Goal: Task Accomplishment & Management: Use online tool/utility

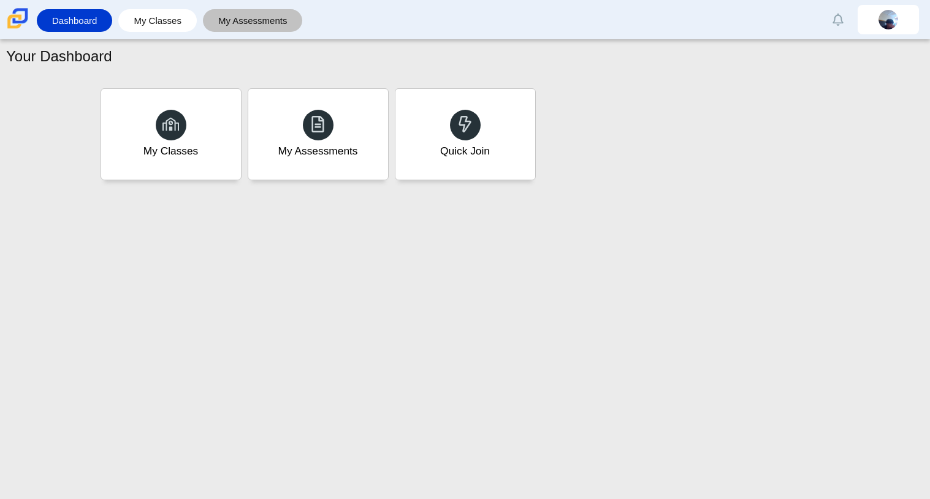
click at [256, 25] on link "My Assessments" at bounding box center [253, 20] width 88 height 23
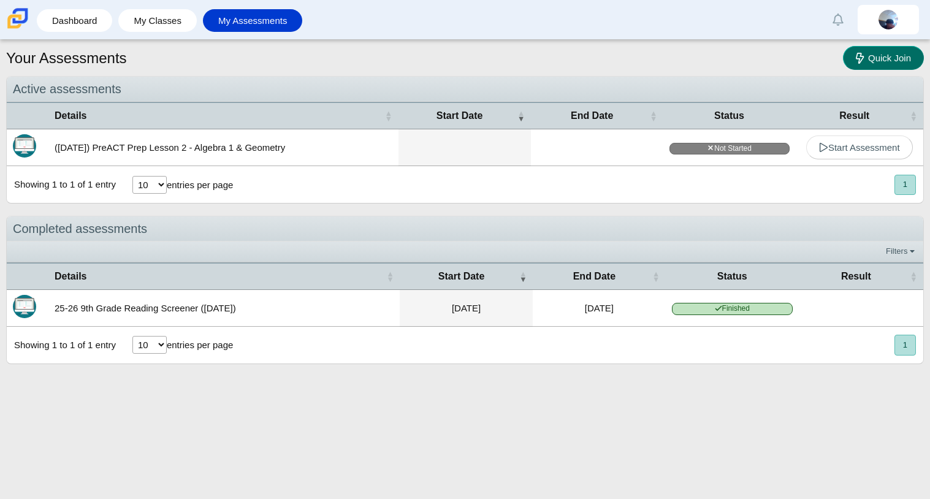
click at [894, 64] on link "Quick Join" at bounding box center [883, 58] width 81 height 24
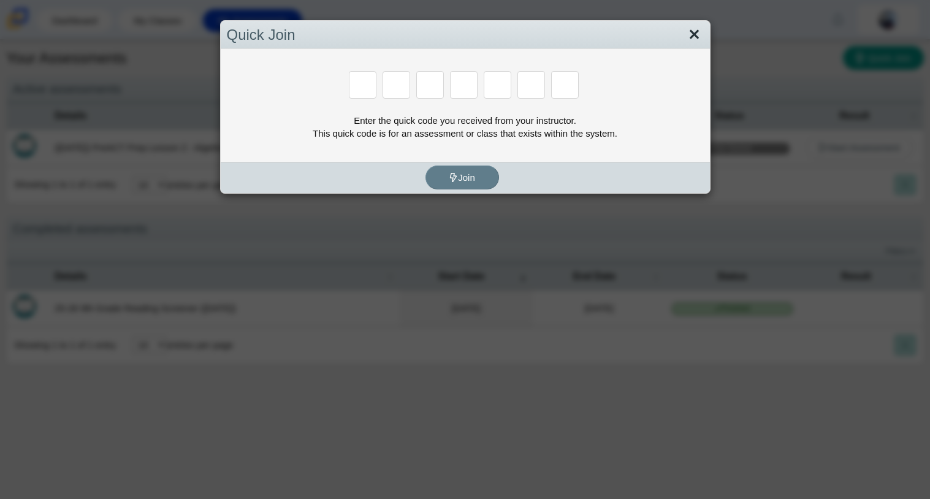
click at [688, 28] on link "Close" at bounding box center [694, 35] width 19 height 21
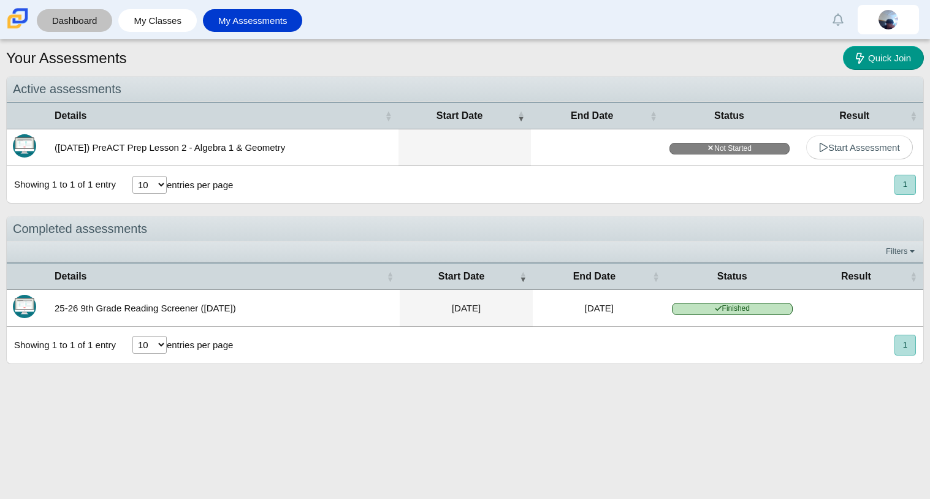
click at [51, 14] on link "Dashboard" at bounding box center [74, 20] width 63 height 23
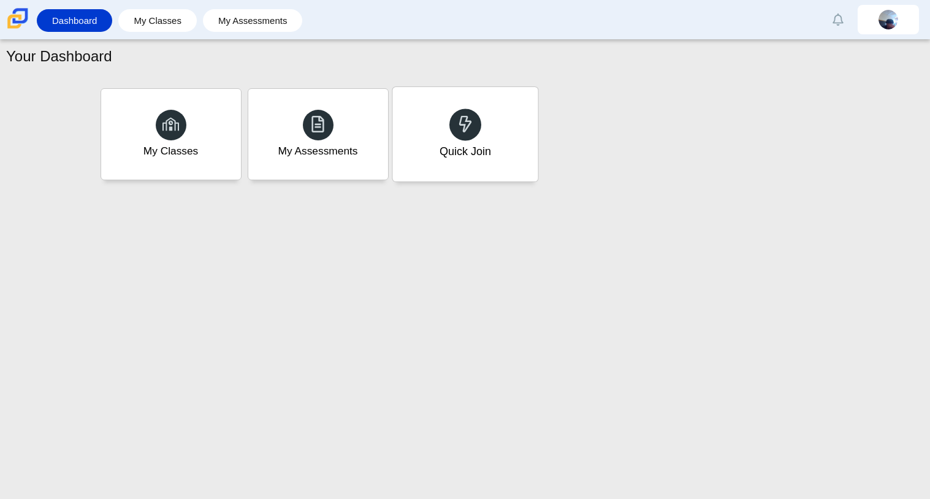
click at [457, 121] on icon at bounding box center [465, 123] width 17 height 17
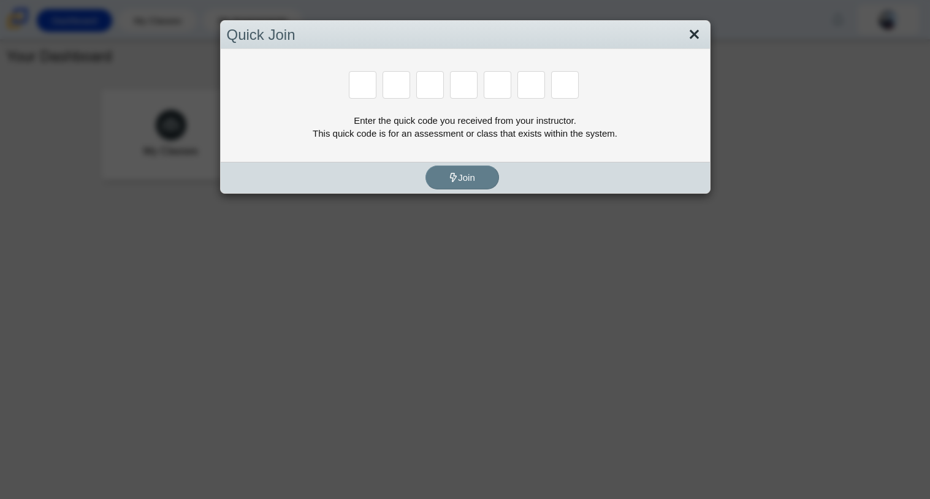
click at [700, 33] on link "Close" at bounding box center [694, 35] width 19 height 21
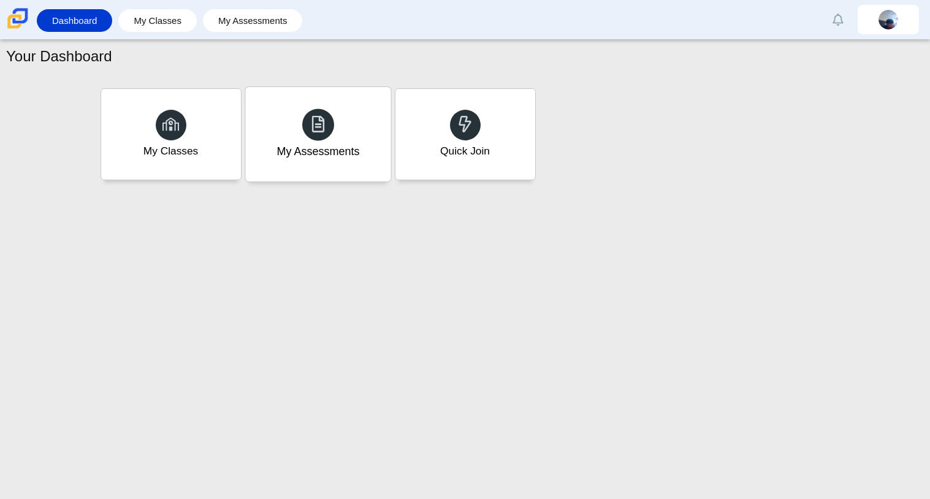
click at [293, 165] on div "My Assessments" at bounding box center [317, 134] width 145 height 94
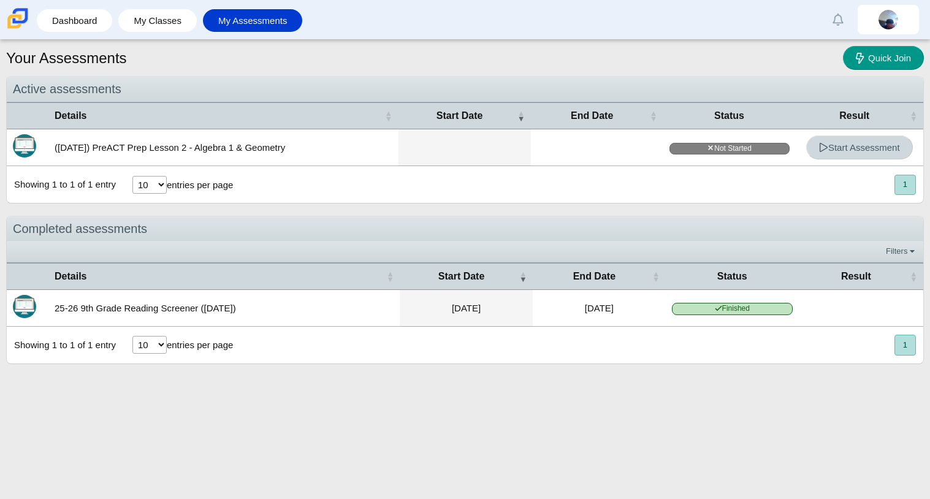
click at [829, 154] on link "Start Assessment" at bounding box center [859, 147] width 107 height 24
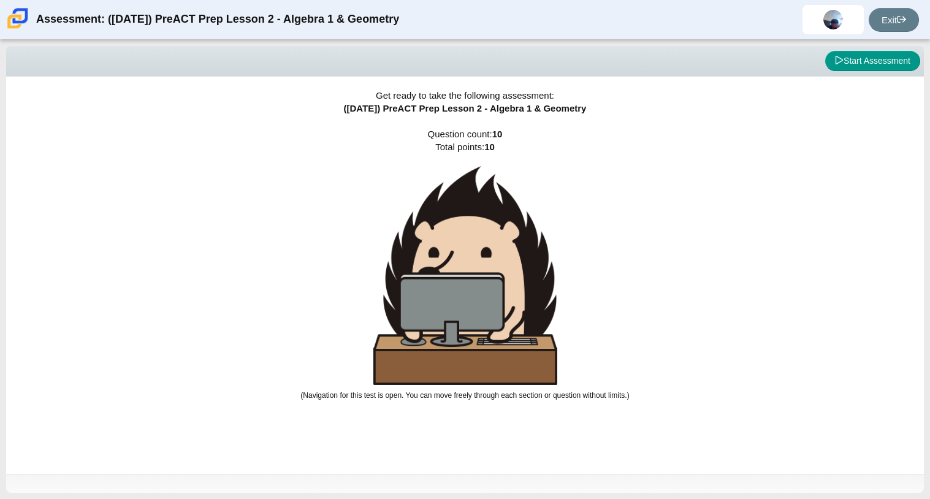
click at [566, 164] on div "Get ready to take the following assessment: (9/29/25) PreACT Prep Lesson 2 - Al…" at bounding box center [465, 276] width 918 height 398
click at [854, 52] on button "Start Assessment" at bounding box center [872, 61] width 95 height 21
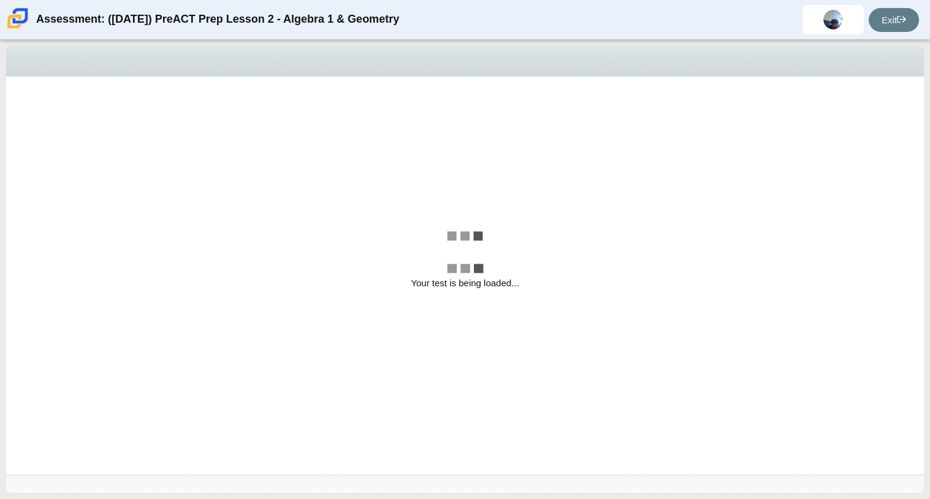
select select "bbf5d072-3e0b-44c4-9a12-6e7c9033f65b"
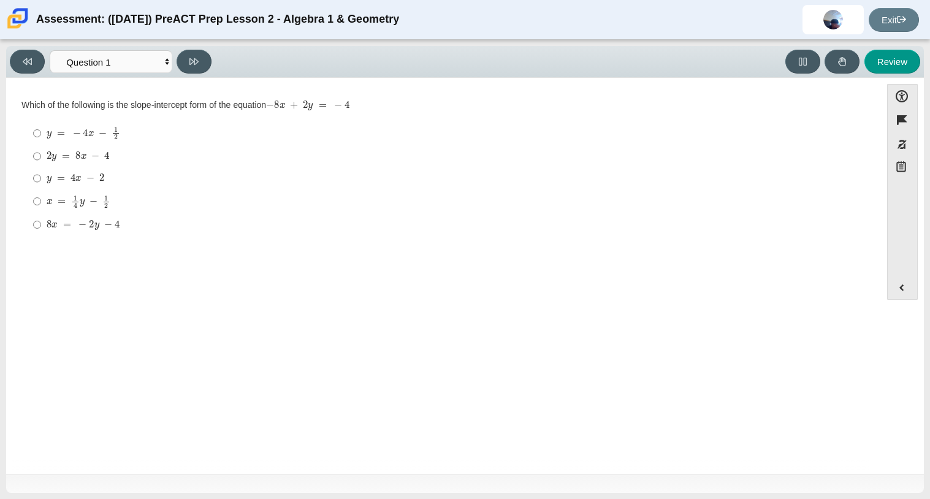
click at [859, 498] on div "Viewing Question 1 of 10 in Pacing Mode Questions Question 1 Question 2 Questio…" at bounding box center [465, 269] width 930 height 459
click at [34, 159] on input "2 y = 8 x − 4 2 y = 8 x − 4" at bounding box center [37, 156] width 8 height 22
radio input "true"
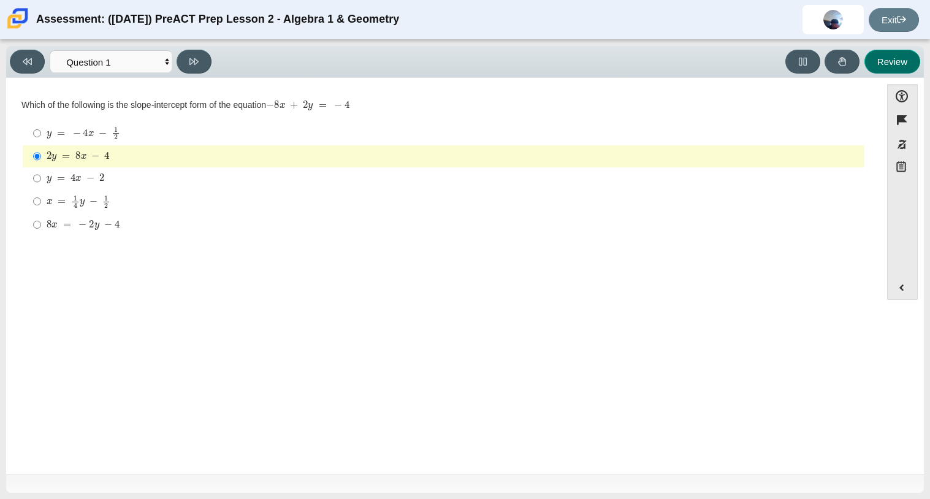
click at [916, 59] on button "Review" at bounding box center [892, 62] width 56 height 24
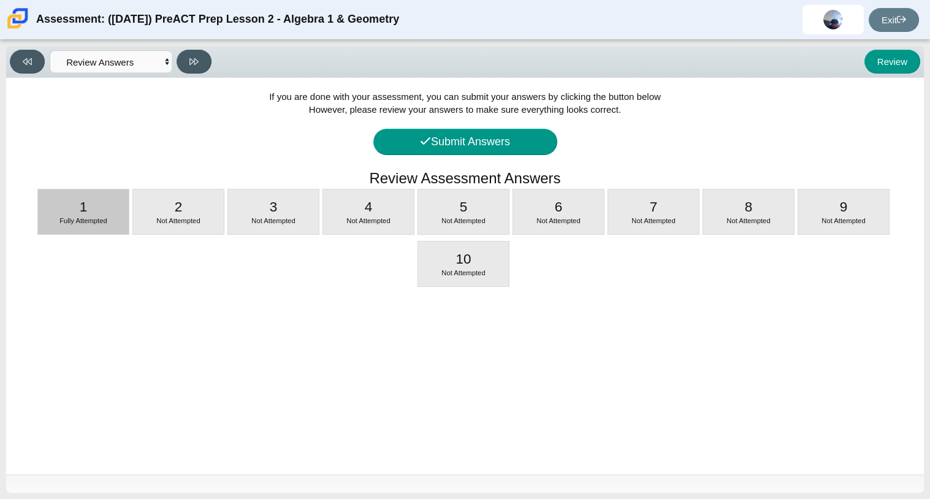
click at [96, 200] on div "1 Fully Attempted" at bounding box center [83, 211] width 91 height 45
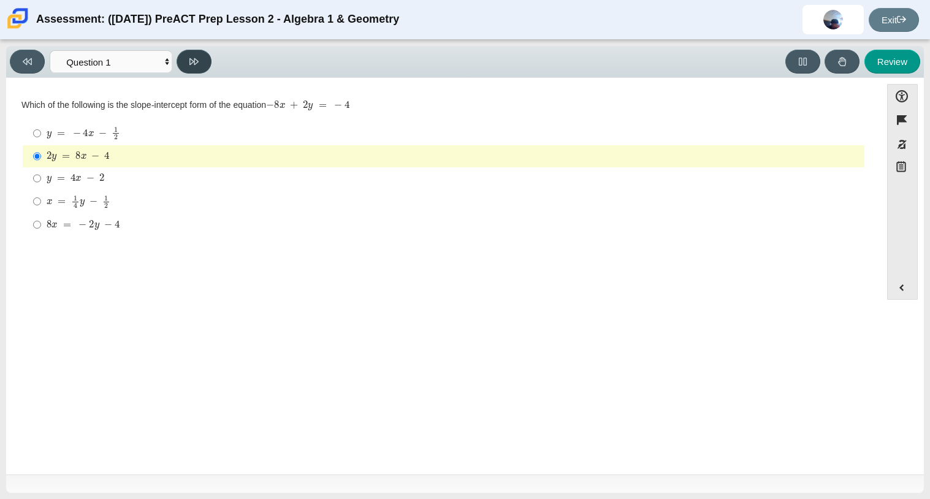
click at [185, 64] on button at bounding box center [194, 62] width 35 height 24
select select "ed62e223-81bd-4cbf-ab48-ab975844bd1f"
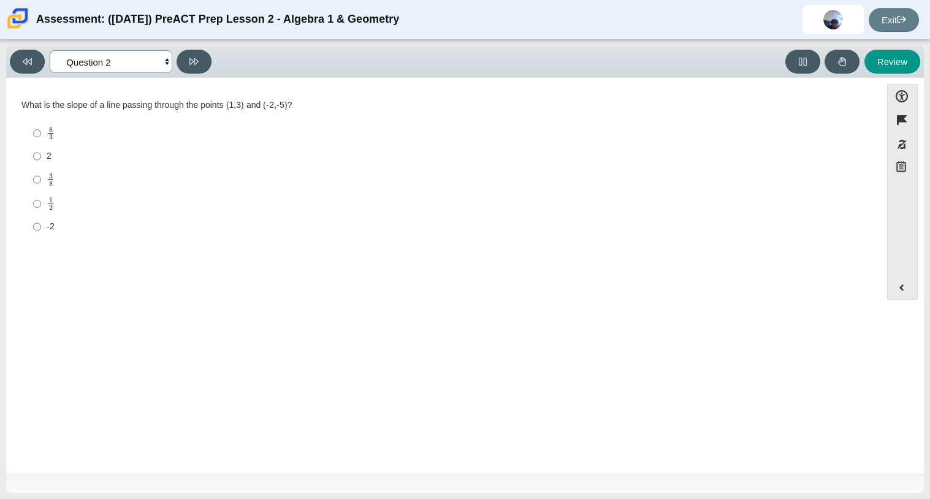
click at [153, 66] on select "Questions Question 1 Question 2 Question 3 Question 4 Question 5 Question 6 Que…" at bounding box center [111, 61] width 123 height 23
click at [153, 65] on select "Questions Question 1 Question 2 Question 3 Question 4 Question 5 Question 6 Que…" at bounding box center [111, 61] width 123 height 23
click at [39, 207] on input "1 2 1 half" at bounding box center [37, 204] width 8 height 24
radio input "true"
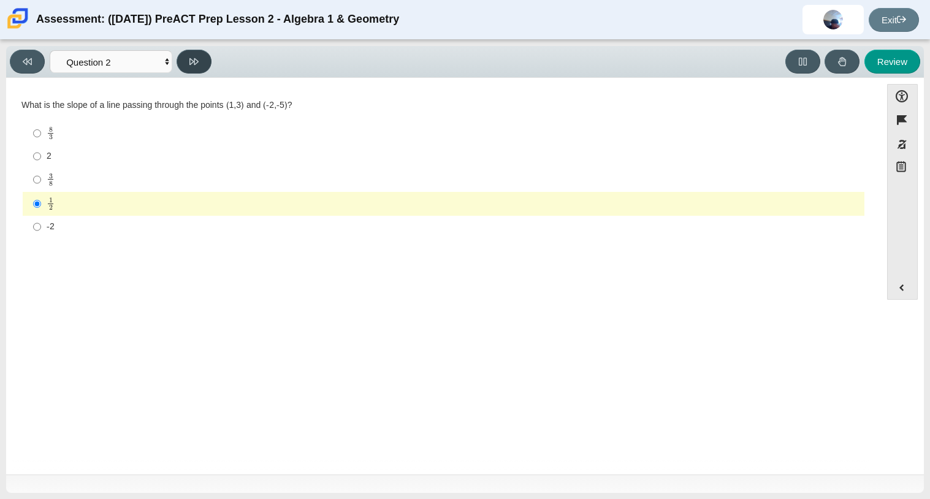
click at [184, 64] on button at bounding box center [194, 62] width 35 height 24
select select "97f4f5fa-a52e-4fed-af51-565bfcdf47cb"
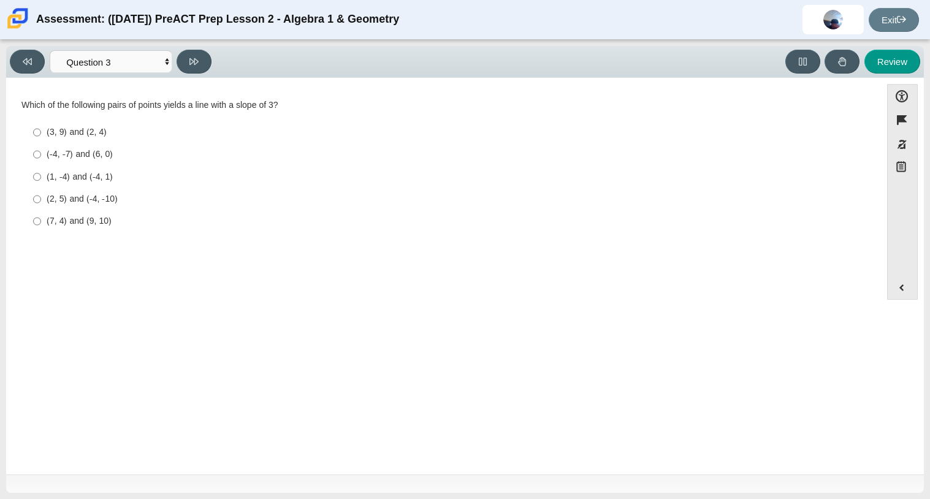
click at [47, 156] on div "(-4, -7) and (6, 0)" at bounding box center [453, 154] width 813 height 12
click at [41, 156] on input "(-4, -7) and (6, 0) (-4, -7) and (6, 0)" at bounding box center [37, 154] width 8 height 22
radio input "true"
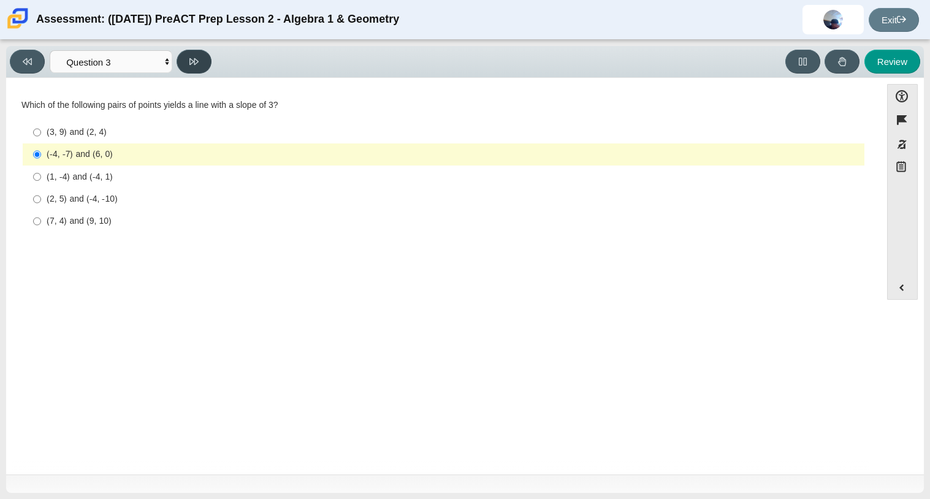
click at [197, 63] on icon at bounding box center [193, 61] width 9 height 9
select select "89427bb7-e313-4f00-988f-8b8255897029"
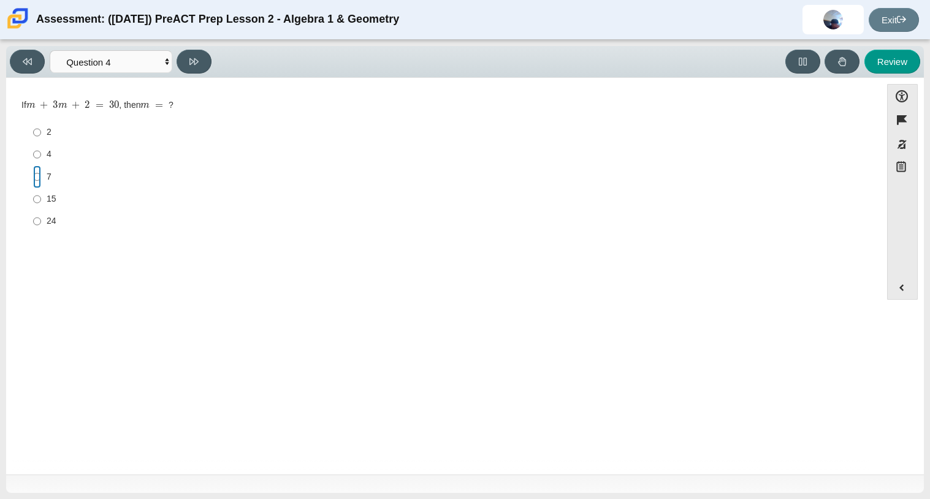
click at [40, 172] on input "7 7" at bounding box center [37, 176] width 8 height 22
radio input "true"
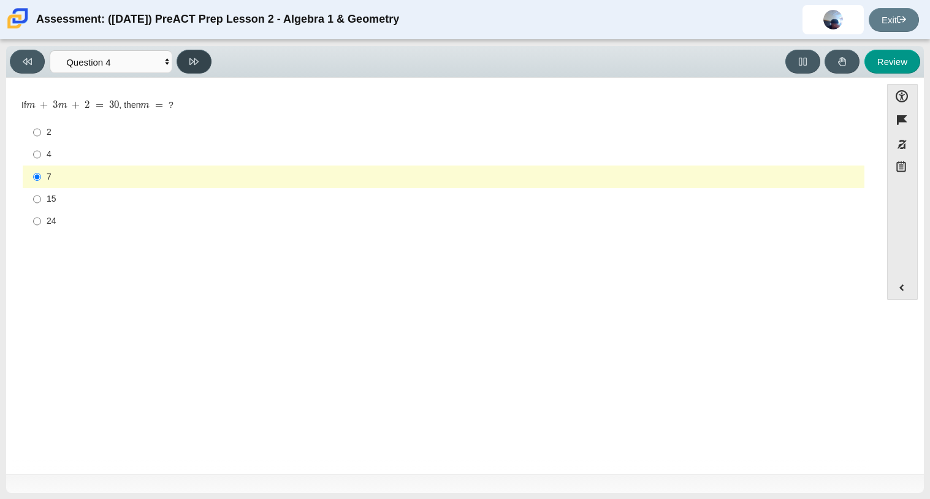
click at [192, 63] on icon at bounding box center [193, 61] width 9 height 9
select select "489dcffd-4e6a-49cf-a9d6-ad1d4a911a4e"
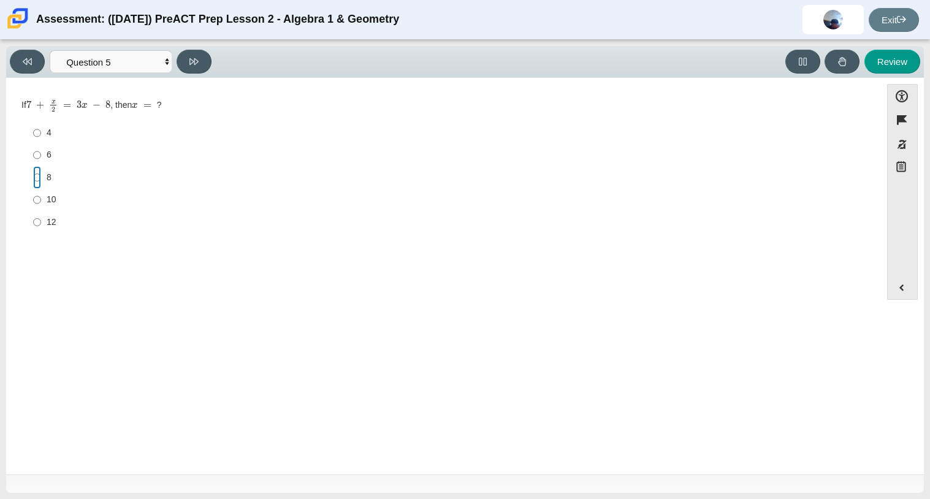
click at [37, 178] on input "8 8" at bounding box center [37, 177] width 8 height 22
radio input "true"
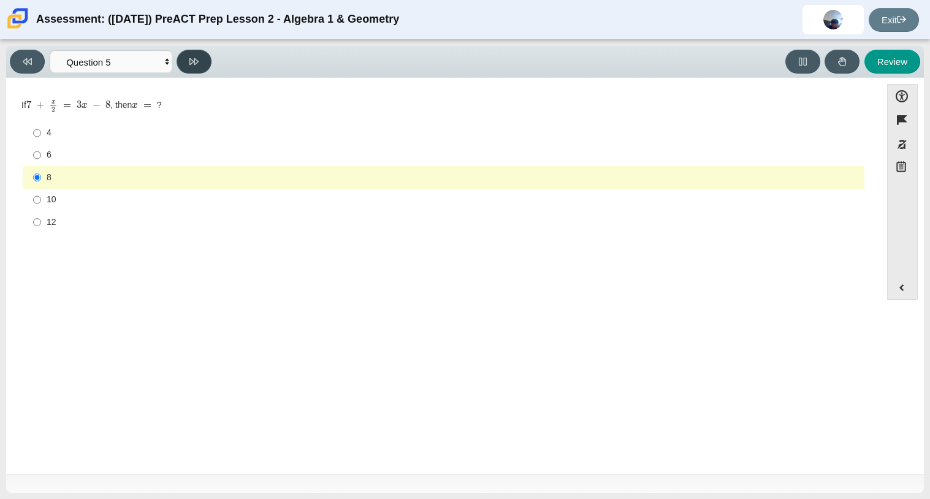
click at [199, 61] on button at bounding box center [194, 62] width 35 height 24
select select "210571de-36a6-4d8e-a361-ceff8ef801dc"
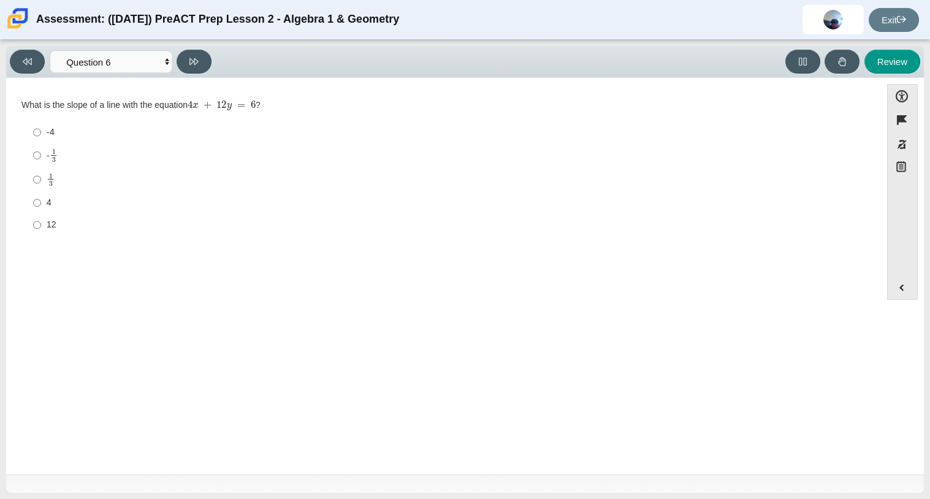
click at [44, 137] on label "-4 -4" at bounding box center [445, 132] width 840 height 22
click at [41, 137] on input "-4 -4" at bounding box center [37, 132] width 8 height 22
radio input "true"
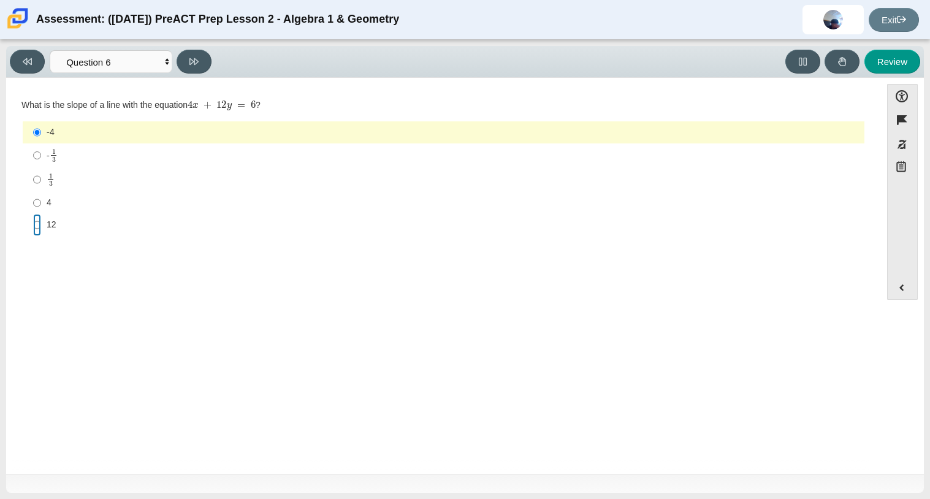
click at [39, 230] on input "12 12" at bounding box center [37, 225] width 8 height 22
radio input "true"
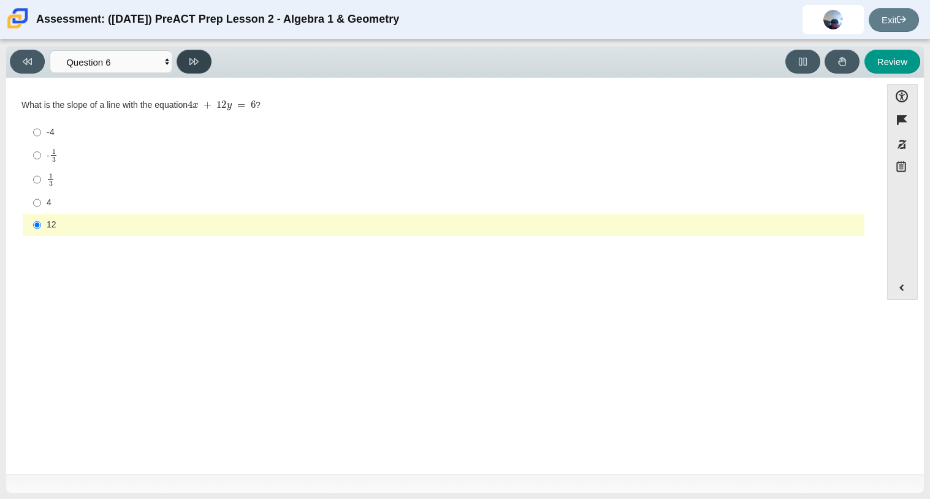
click at [196, 63] on icon at bounding box center [193, 61] width 9 height 7
select select "ec95ace6-bebc-42b8-9428-40567494d4da"
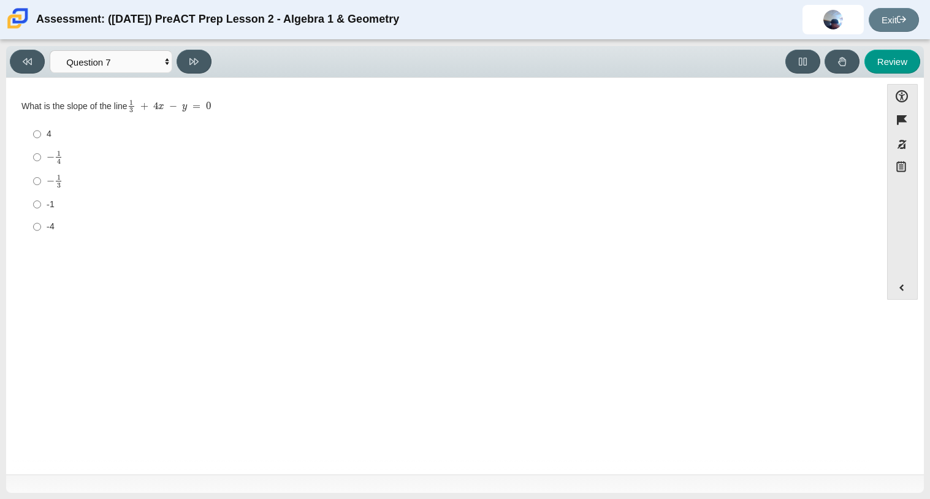
click at [42, 207] on label "-1 -1" at bounding box center [445, 204] width 840 height 22
click at [41, 207] on input "-1 -1" at bounding box center [37, 204] width 8 height 22
radio input "true"
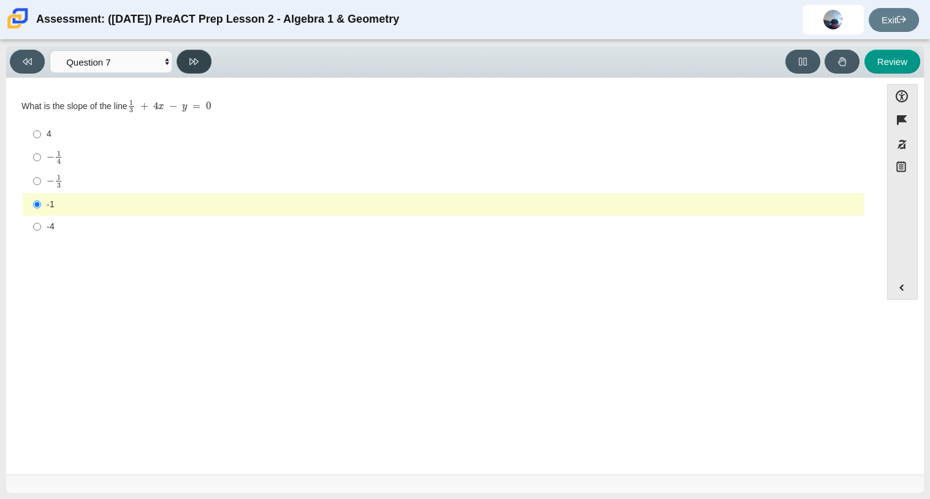
click at [199, 63] on icon at bounding box center [193, 61] width 9 height 9
select select "ce81fe10-bf29-4b5e-8bd7-4f47f2fed4d8"
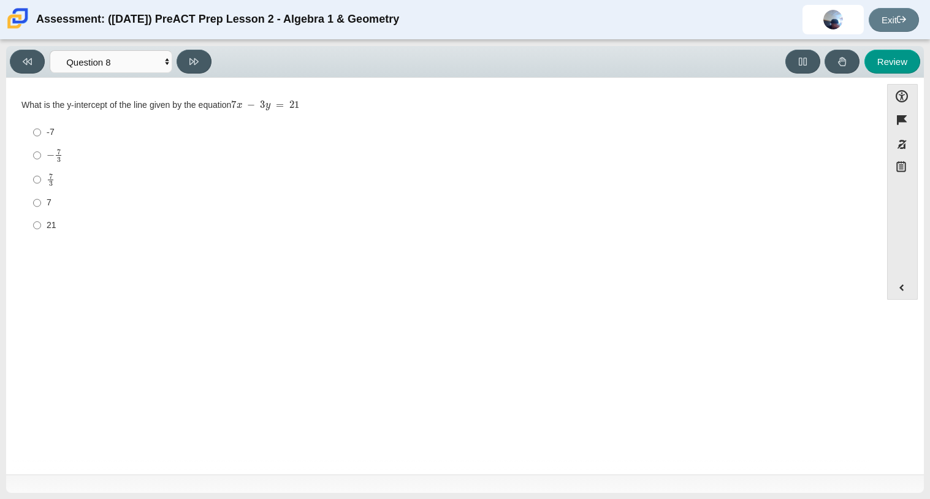
click at [44, 224] on label "21 21" at bounding box center [445, 225] width 840 height 22
click at [41, 224] on input "21 21" at bounding box center [37, 225] width 8 height 22
radio input "true"
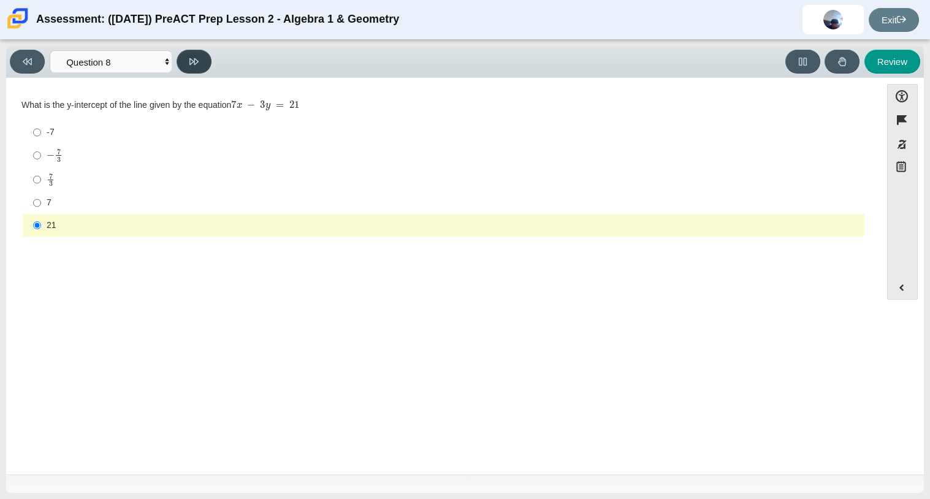
click at [194, 62] on icon at bounding box center [193, 61] width 9 height 9
select select "14773eaf-2ca1-47ae-afe7-a624a56f34b3"
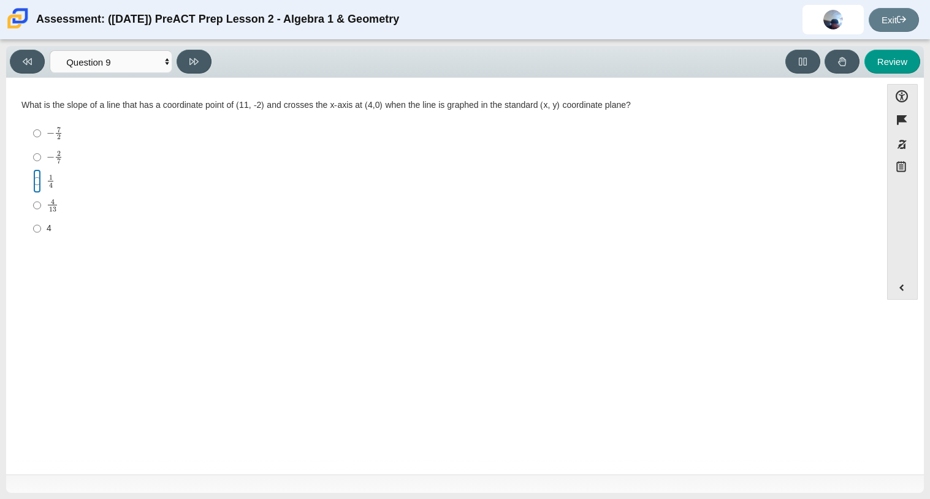
click at [37, 179] on input "1 4 1 fourth" at bounding box center [37, 181] width 8 height 24
radio input "true"
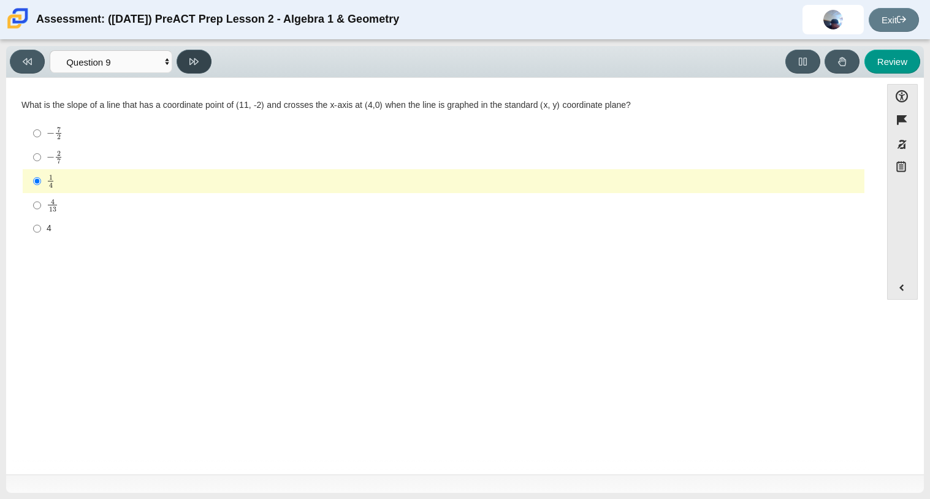
click at [186, 66] on button at bounding box center [194, 62] width 35 height 24
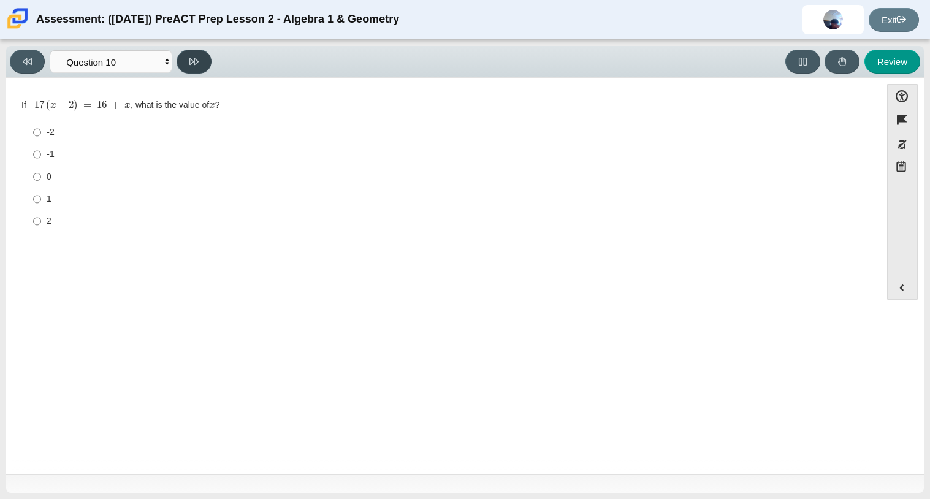
click at [186, 66] on button at bounding box center [194, 62] width 35 height 24
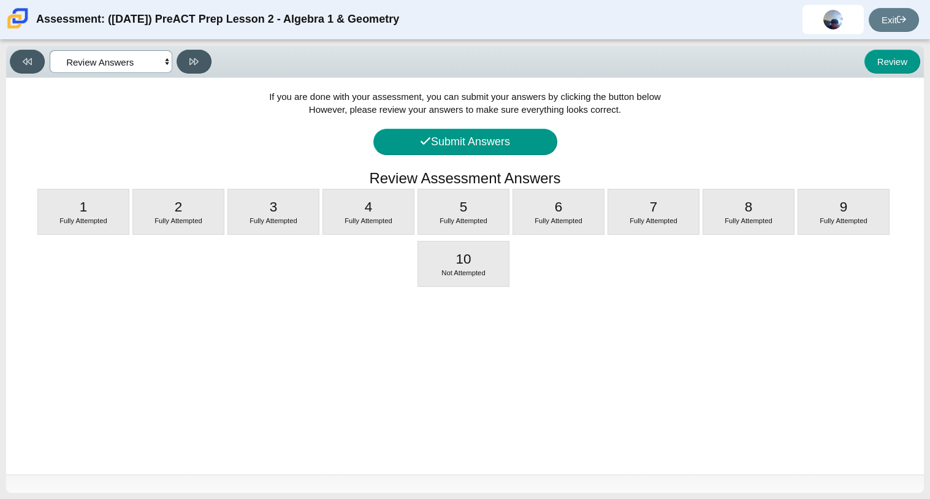
click at [135, 66] on select "Questions Question 1 Question 2 Question 3 Question 4 Question 5 Question 6 Que…" at bounding box center [111, 61] width 123 height 23
click at [812, 227] on div "9 Fully Attempted" at bounding box center [843, 211] width 91 height 45
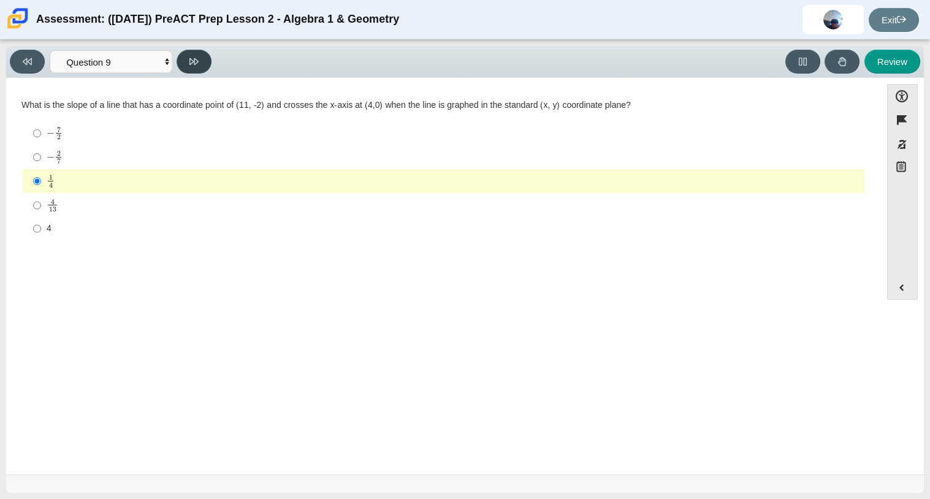
click at [188, 59] on button at bounding box center [194, 62] width 35 height 24
select select "96b71634-eacb-4f7e-8aef-411727d9bcba"
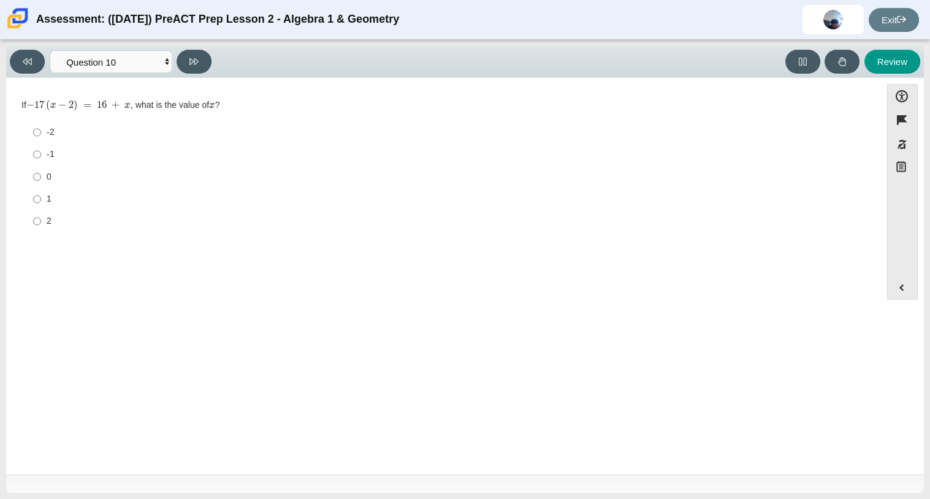
click at [47, 134] on div "-2" at bounding box center [453, 132] width 813 height 12
click at [41, 134] on input "-2 -2" at bounding box center [37, 132] width 8 height 22
radio input "true"
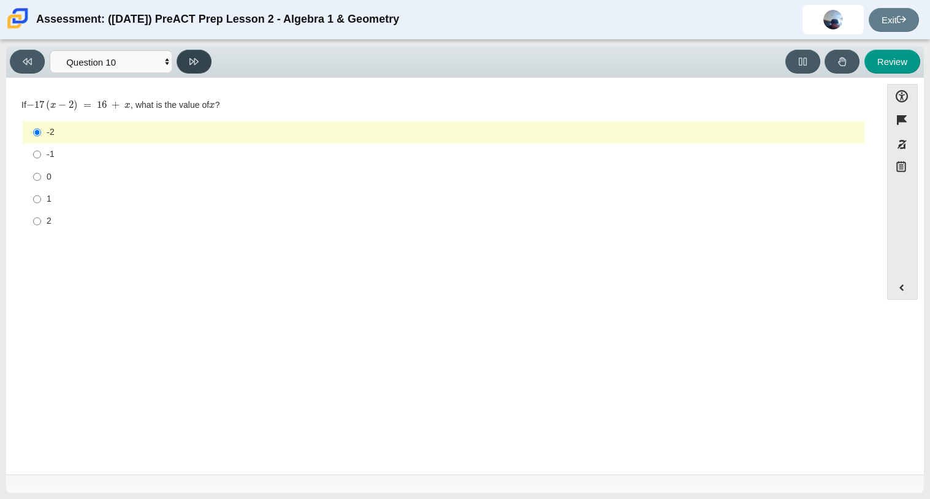
click at [202, 51] on button at bounding box center [194, 62] width 35 height 24
select select "review"
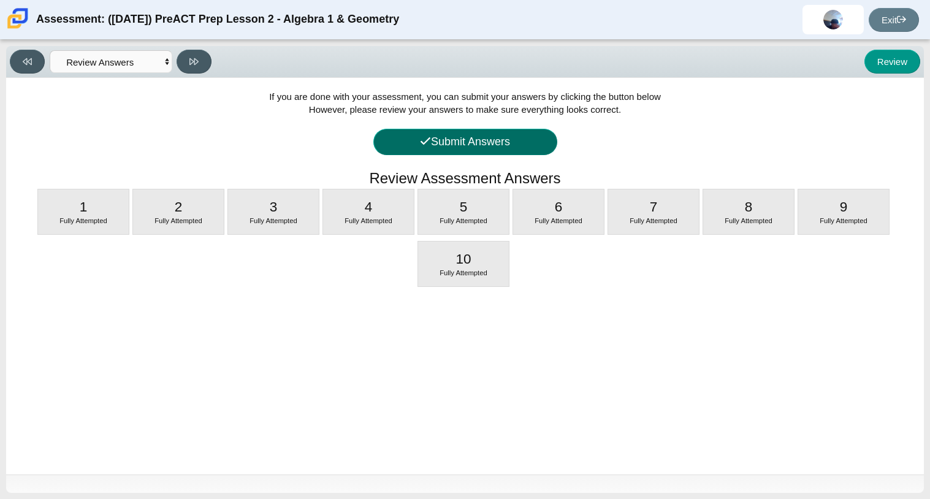
click at [505, 139] on button "Submit Answers" at bounding box center [465, 142] width 184 height 26
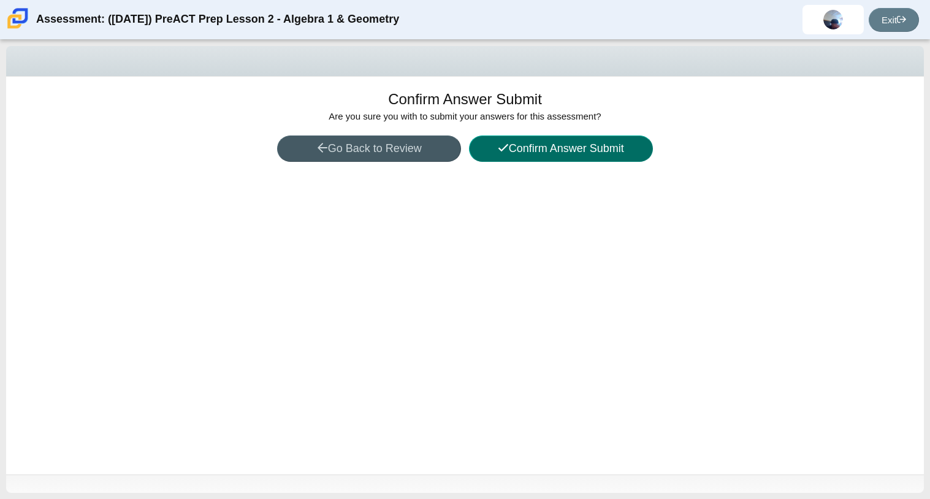
click at [537, 147] on button "Confirm Answer Submit" at bounding box center [561, 148] width 184 height 26
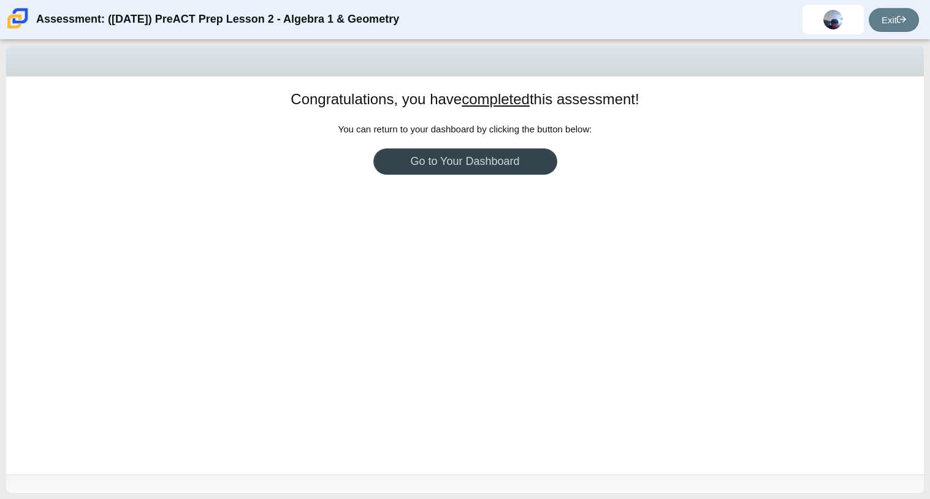
click at [513, 158] on link "Go to Your Dashboard" at bounding box center [465, 161] width 184 height 26
